Goal: Find specific page/section: Find specific page/section

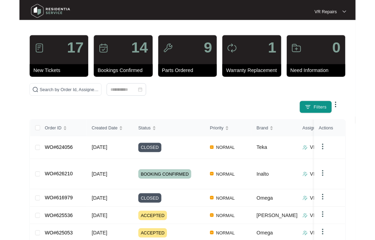
scroll to position [143, 0]
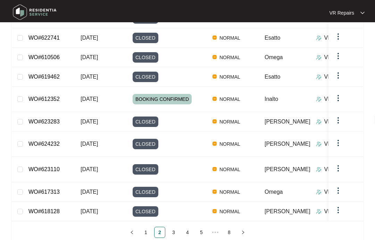
scroll to position [137, 0]
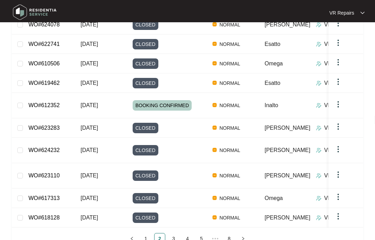
click at [177, 233] on link "3" at bounding box center [174, 238] width 10 height 10
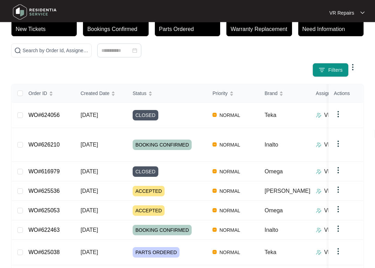
scroll to position [51, 0]
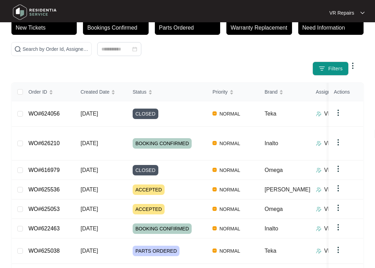
click at [54, 113] on link "WO#624056" at bounding box center [44, 114] width 31 height 6
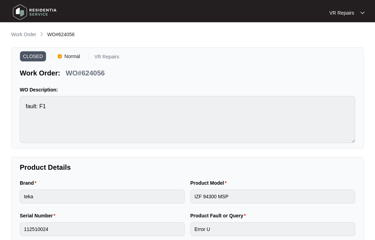
click at [28, 35] on p "Work Order" at bounding box center [23, 34] width 25 height 7
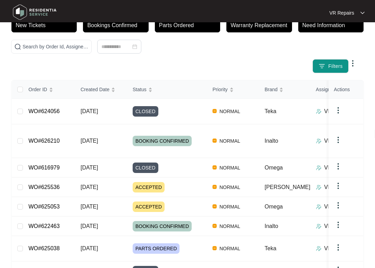
scroll to position [54, 0]
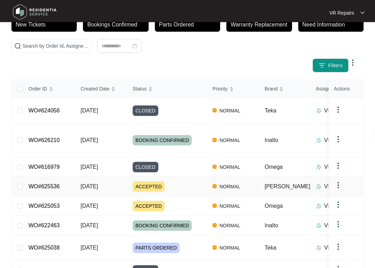
click at [58, 184] on link "WO#625536" at bounding box center [44, 187] width 31 height 6
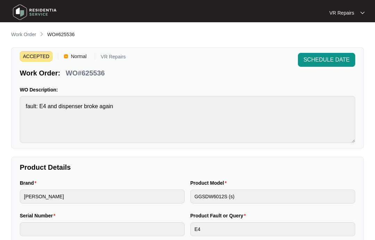
click at [21, 36] on p "Work Order" at bounding box center [23, 34] width 25 height 7
